Goal: Navigation & Orientation: Find specific page/section

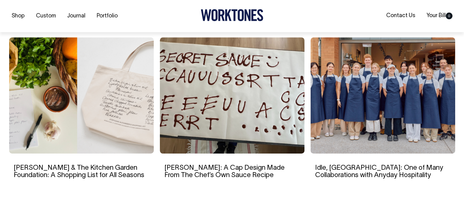
scroll to position [2808, 0]
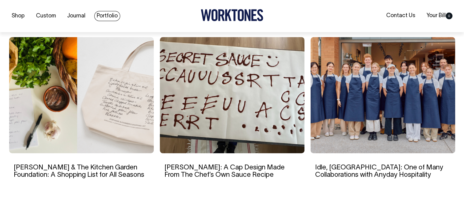
click at [111, 14] on link "Portfolio" at bounding box center [107, 16] width 26 height 10
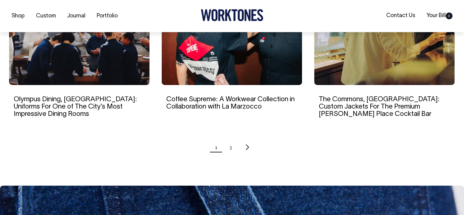
scroll to position [641, 0]
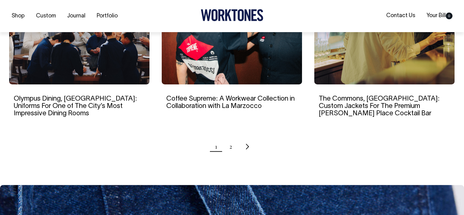
click at [233, 139] on ul "1 2" at bounding box center [232, 146] width 446 height 15
click at [231, 139] on link "2" at bounding box center [230, 146] width 3 height 15
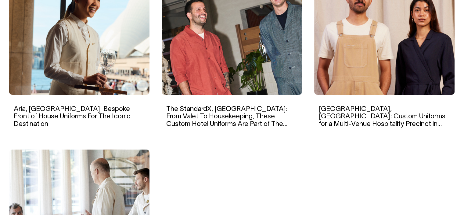
scroll to position [458, 0]
